Goal: Information Seeking & Learning: Learn about a topic

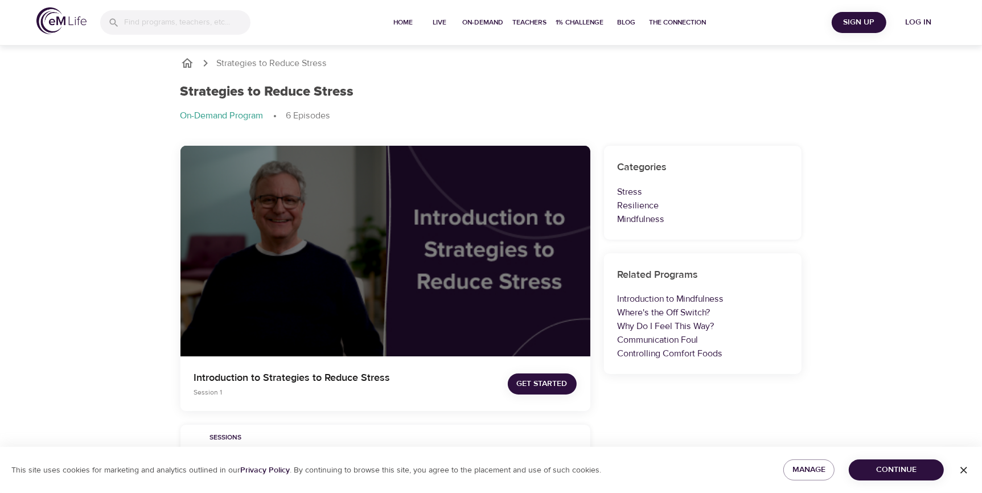
click at [639, 190] on p "Stress" at bounding box center [703, 192] width 171 height 14
click at [618, 191] on p "Stress" at bounding box center [703, 192] width 171 height 14
drag, startPoint x: 618, startPoint y: 191, endPoint x: 814, endPoint y: 183, distance: 196.5
click at [670, 311] on link "Where's the Off Switch?" at bounding box center [664, 312] width 93 height 11
